Goal: Obtain resource: Obtain resource

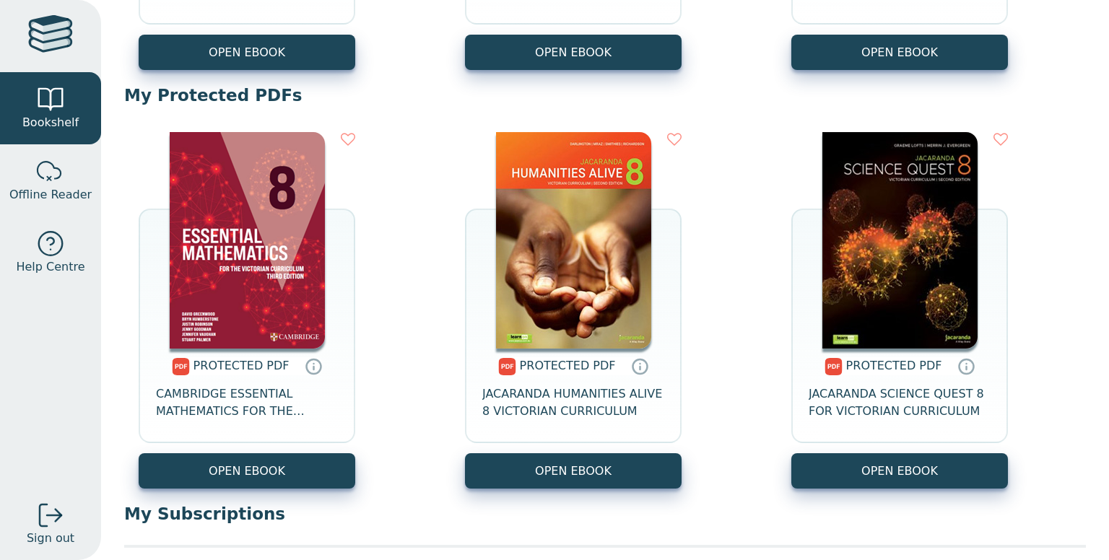
scroll to position [485, 0]
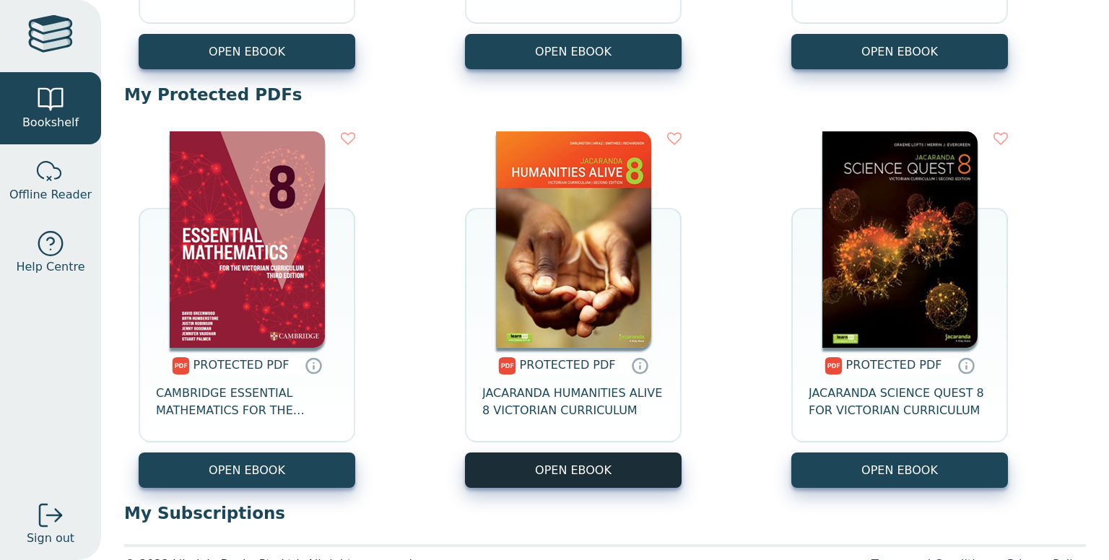
click at [560, 477] on link "OPEN EBOOK" at bounding box center [573, 470] width 217 height 35
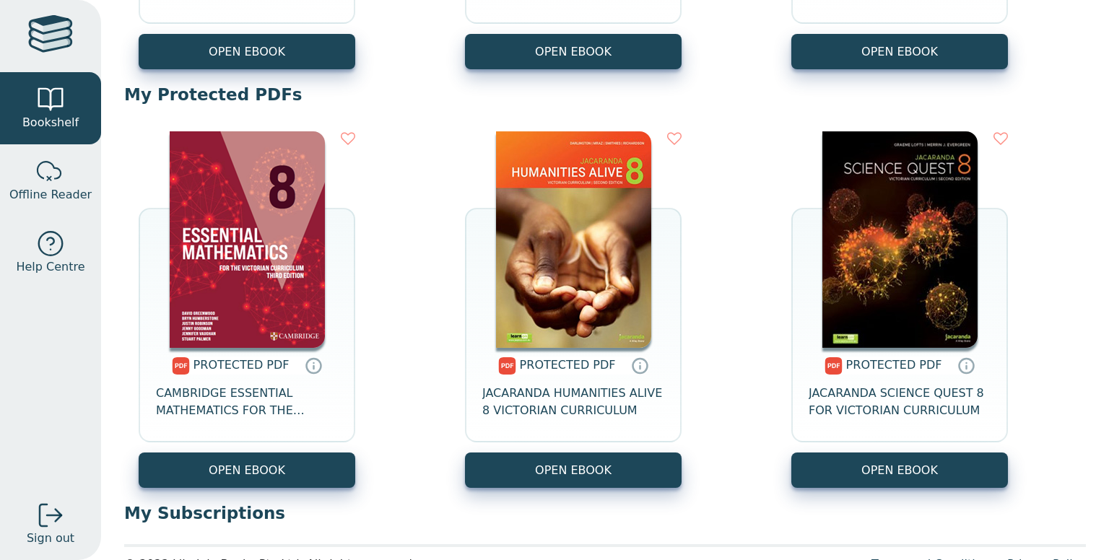
scroll to position [224, 0]
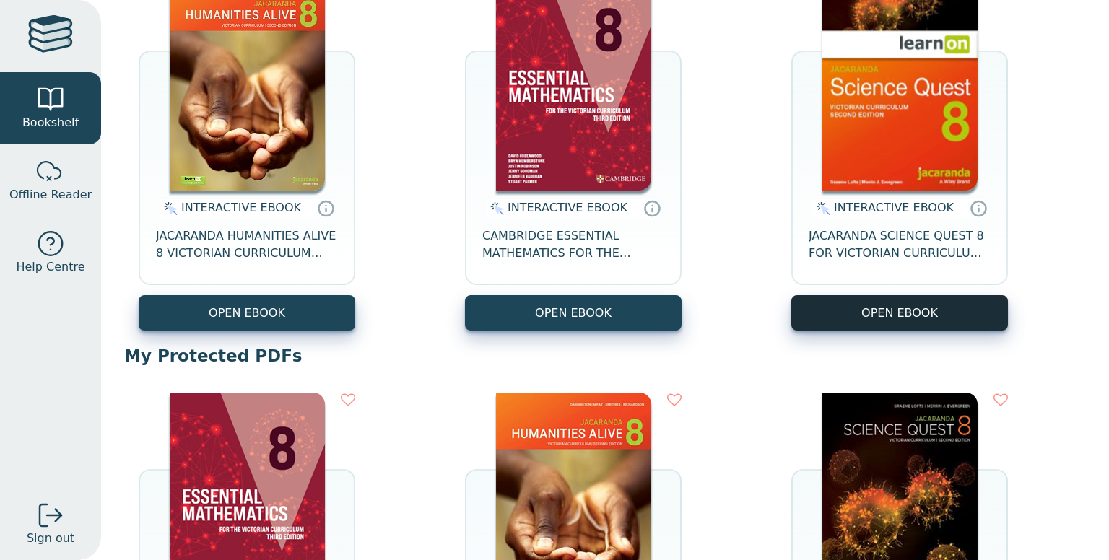
click at [890, 313] on button "OPEN EBOOK" at bounding box center [899, 312] width 217 height 35
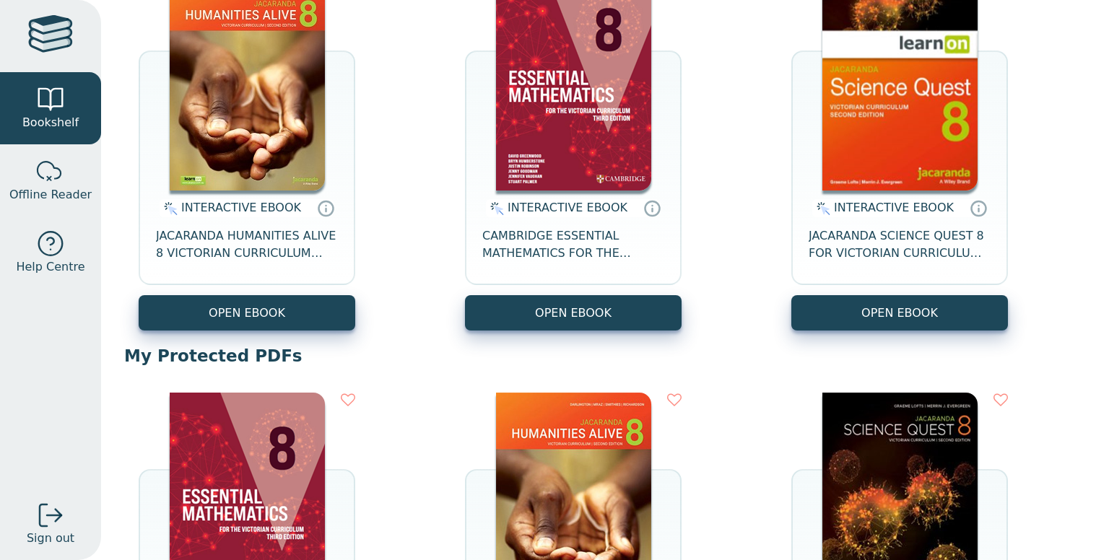
scroll to position [245, 0]
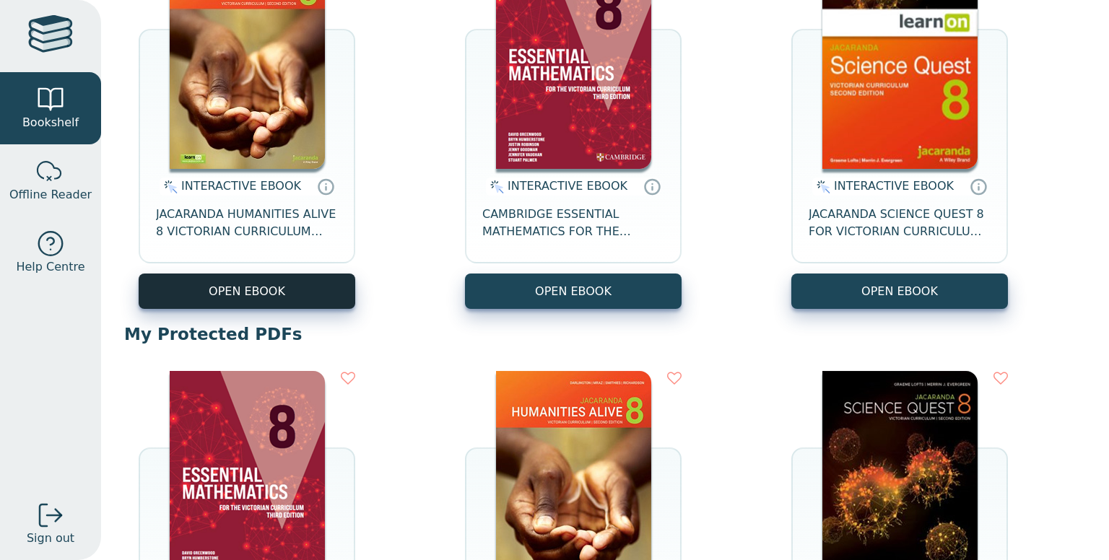
click at [325, 278] on button "OPEN EBOOK" at bounding box center [247, 291] width 217 height 35
